Goal: Ask a question

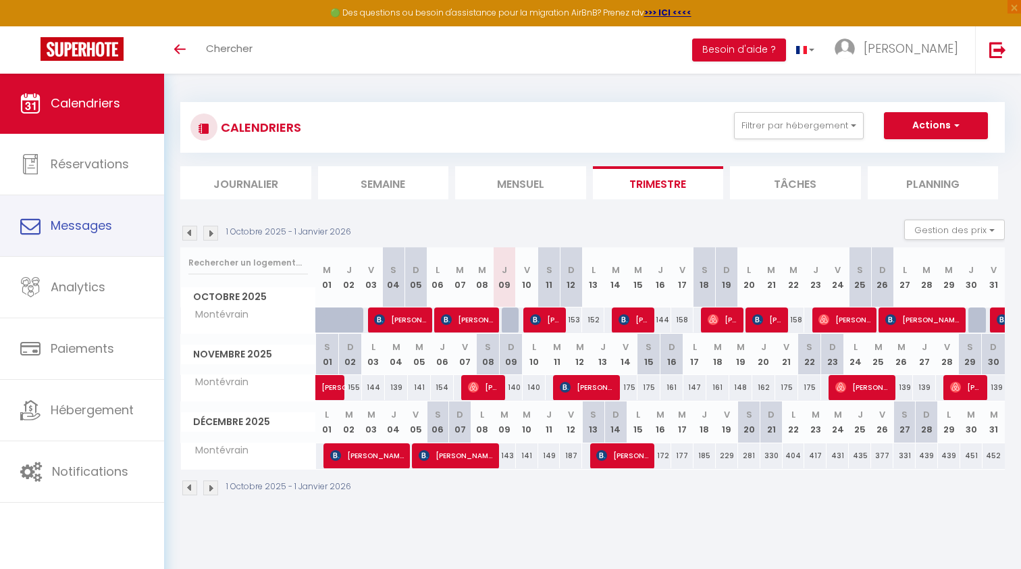
click at [73, 222] on span "Messages" at bounding box center [81, 225] width 61 height 17
select select "message"
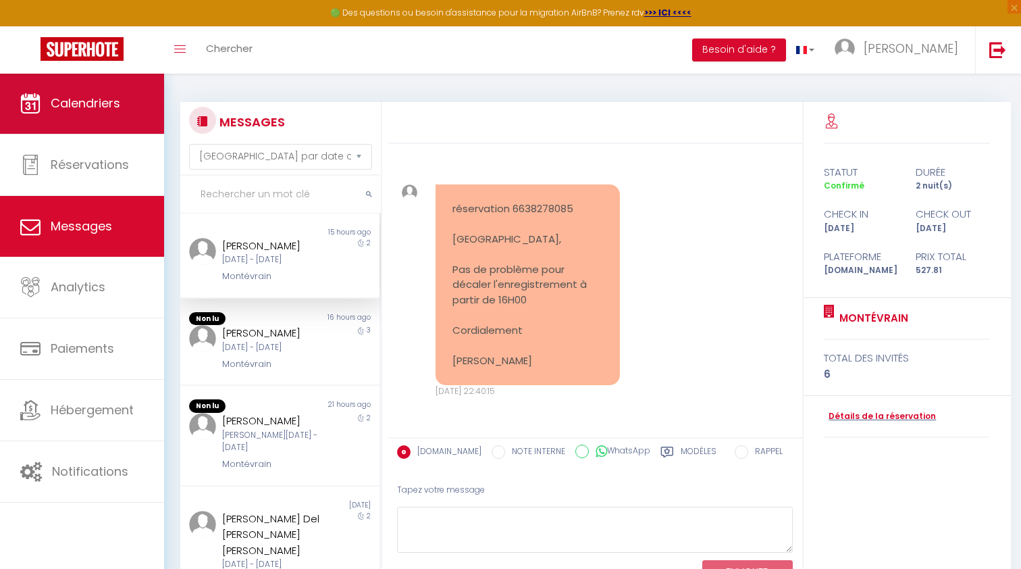
scroll to position [350, 0]
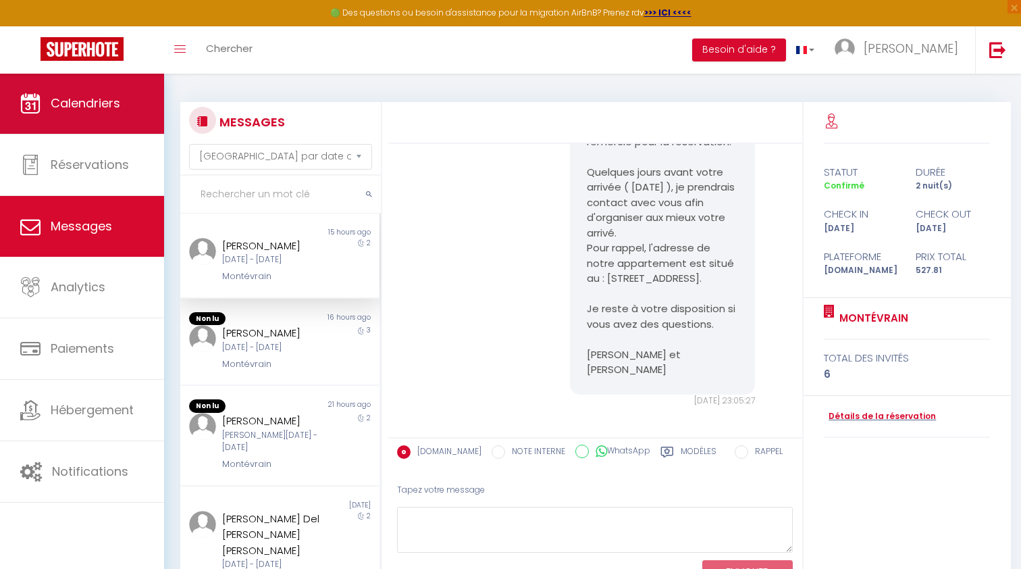
click at [97, 105] on span "Calendriers" at bounding box center [86, 103] width 70 height 17
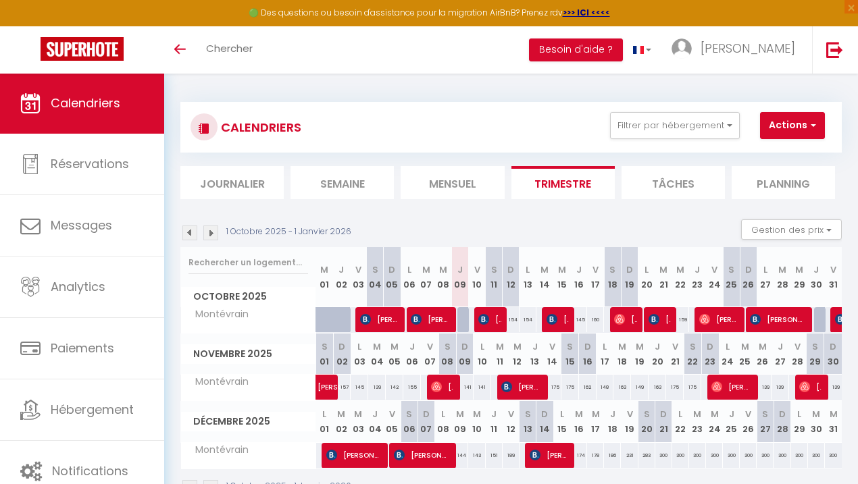
drag, startPoint x: 609, startPoint y: 51, endPoint x: 613, endPoint y: 71, distance: 20.2
click at [609, 52] on button "Besoin d'aide ?" at bounding box center [576, 50] width 94 height 23
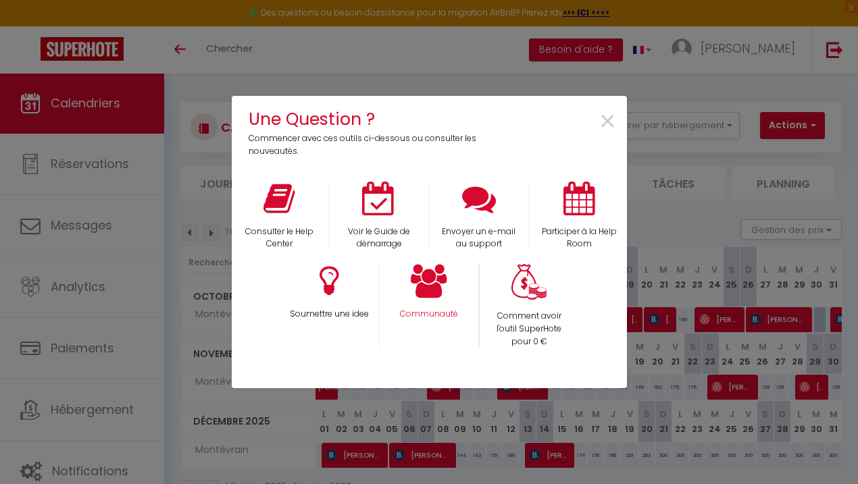
drag, startPoint x: 434, startPoint y: 305, endPoint x: 441, endPoint y: 304, distance: 6.8
click at [434, 305] on div "Communauté" at bounding box center [429, 306] width 100 height 84
click at [434, 292] on icon at bounding box center [429, 281] width 36 height 34
